Goal: Navigation & Orientation: Find specific page/section

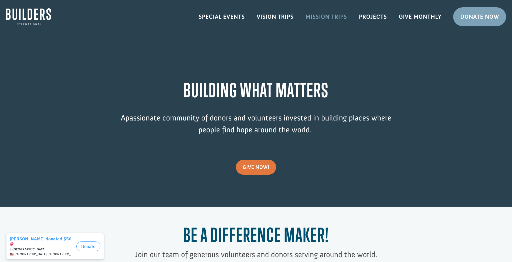
click at [317, 18] on link "Mission Trips" at bounding box center [326, 17] width 53 height 16
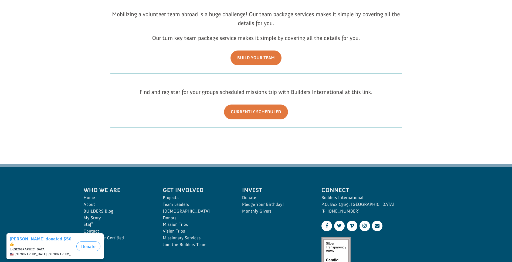
scroll to position [162, 0]
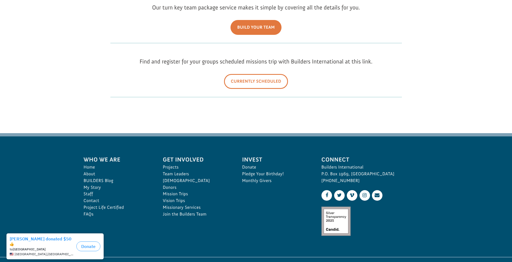
click at [269, 87] on link "Currently Scheduled" at bounding box center [256, 81] width 64 height 15
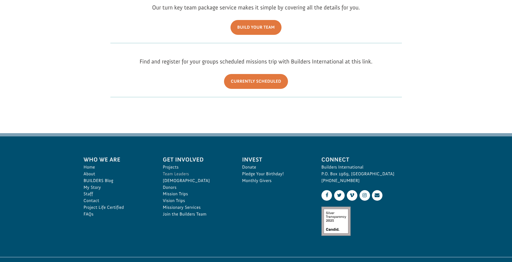
click at [177, 173] on link "Team Leaders" at bounding box center [196, 174] width 67 height 7
